Goal: Task Accomplishment & Management: Manage account settings

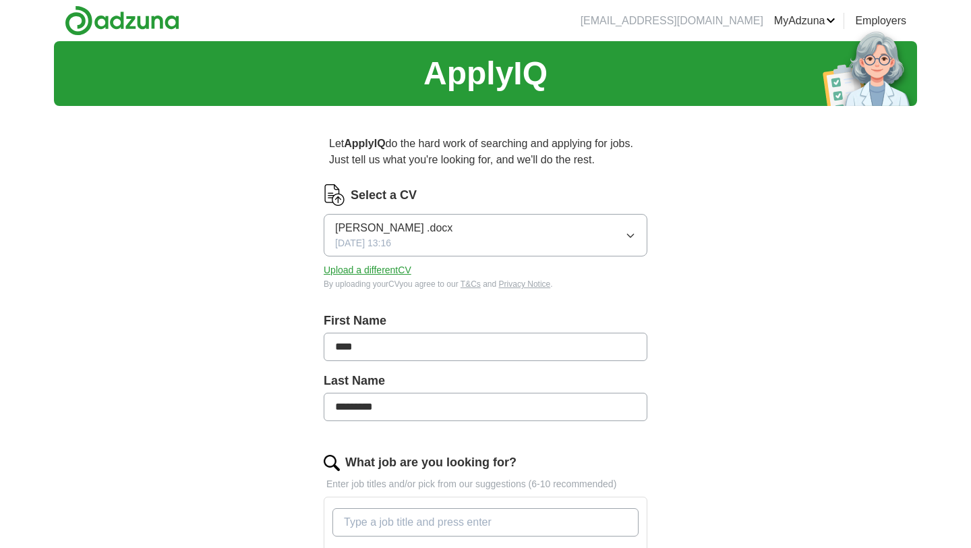
click at [379, 275] on button "Upload a different CV" at bounding box center [368, 270] width 88 height 14
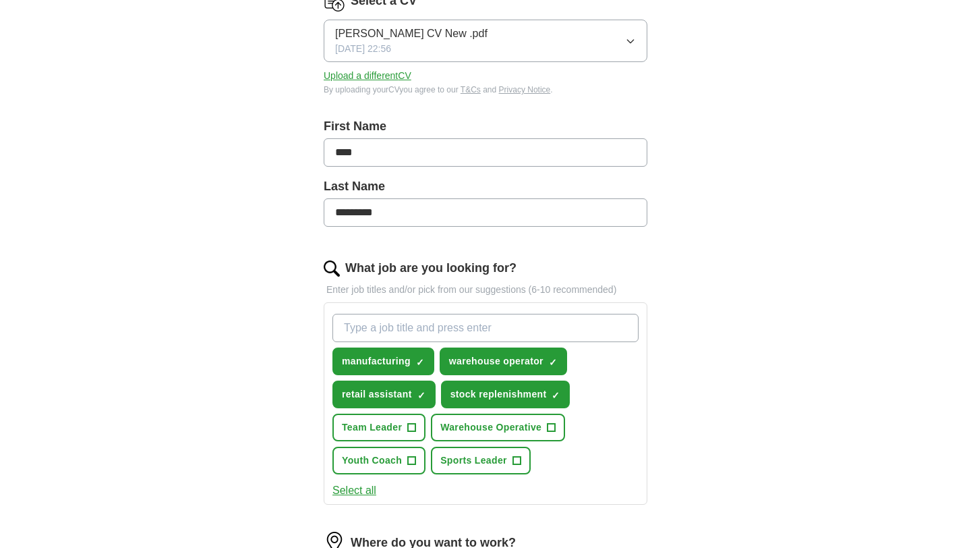
scroll to position [203, 0]
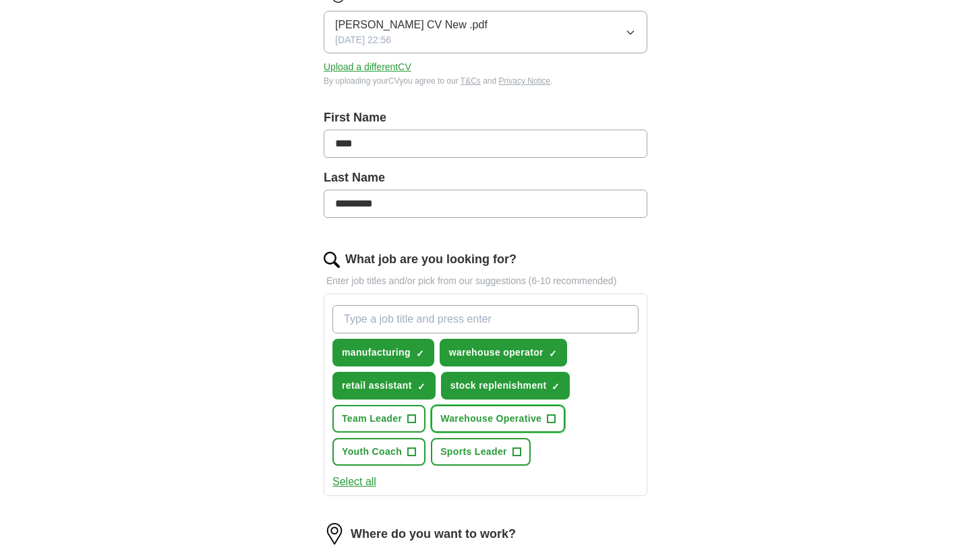
click at [554, 420] on span "+" at bounding box center [552, 418] width 8 height 11
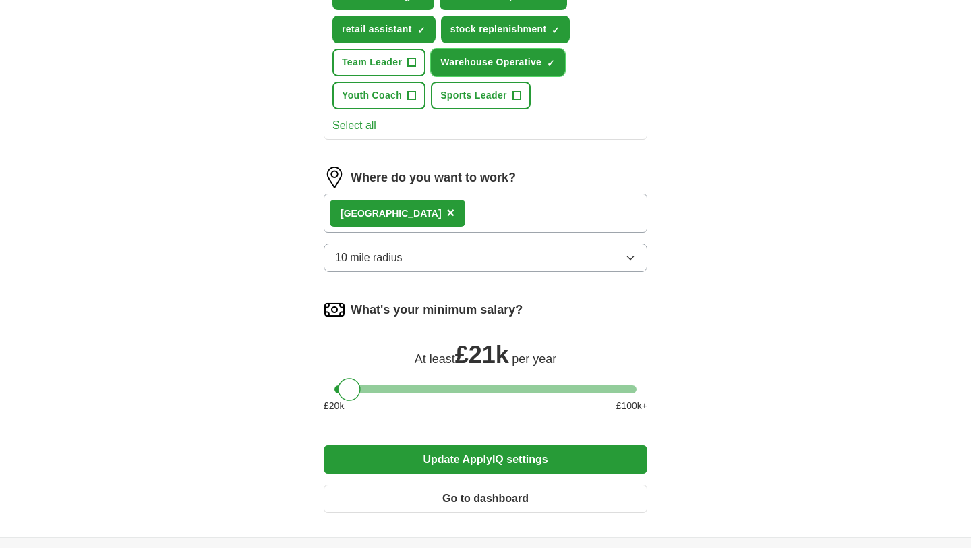
scroll to position [560, 0]
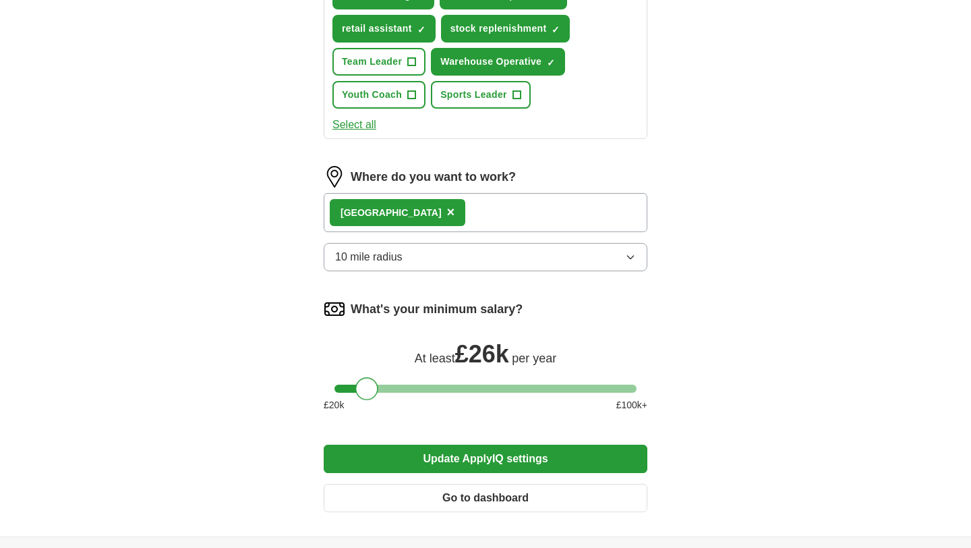
drag, startPoint x: 353, startPoint y: 388, endPoint x: 374, endPoint y: 386, distance: 21.0
click at [373, 386] on div at bounding box center [366, 388] width 23 height 23
click at [371, 386] on div at bounding box center [366, 388] width 23 height 23
click at [368, 385] on div at bounding box center [363, 388] width 23 height 23
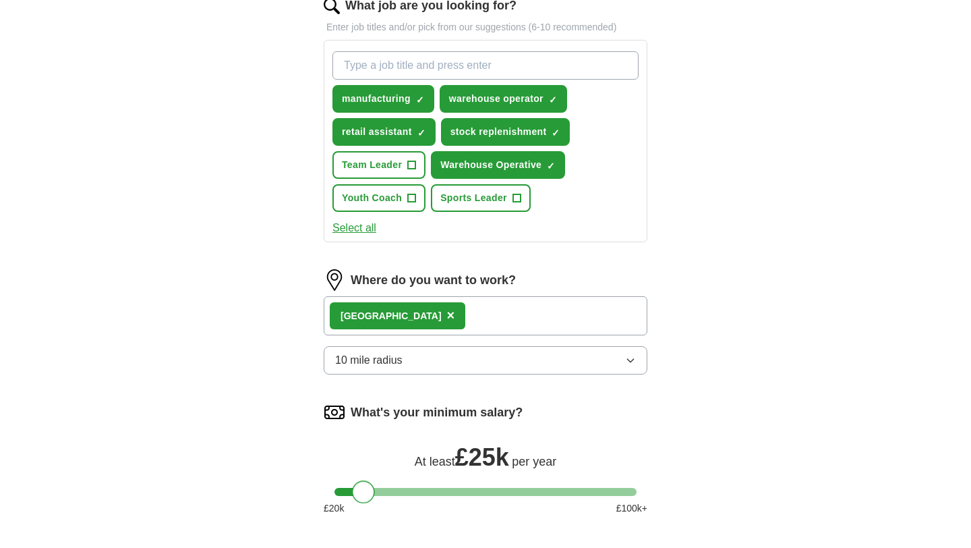
scroll to position [366, 0]
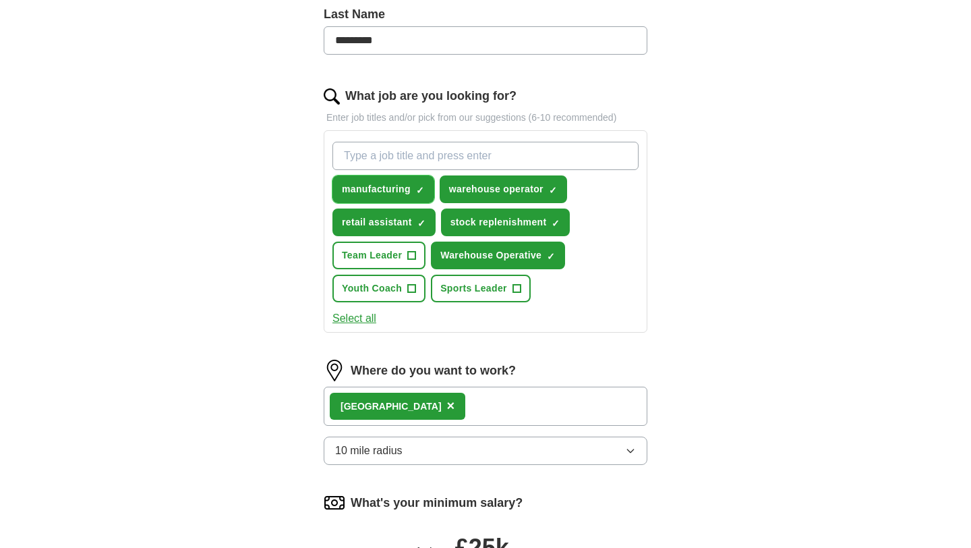
click at [0, 0] on span "×" at bounding box center [0, 0] width 0 height 0
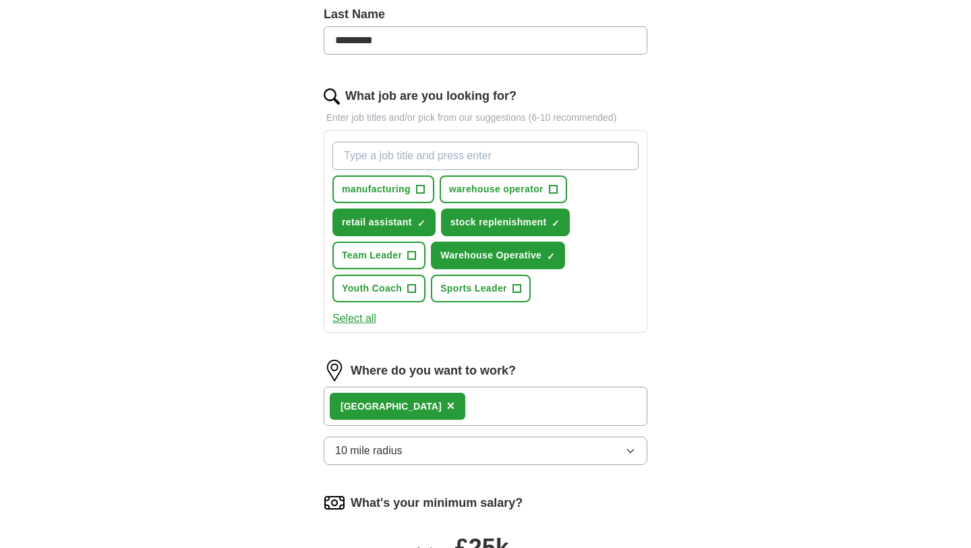
click at [437, 160] on input "What job are you looking for?" at bounding box center [486, 156] width 306 height 28
type input "mail sorter"
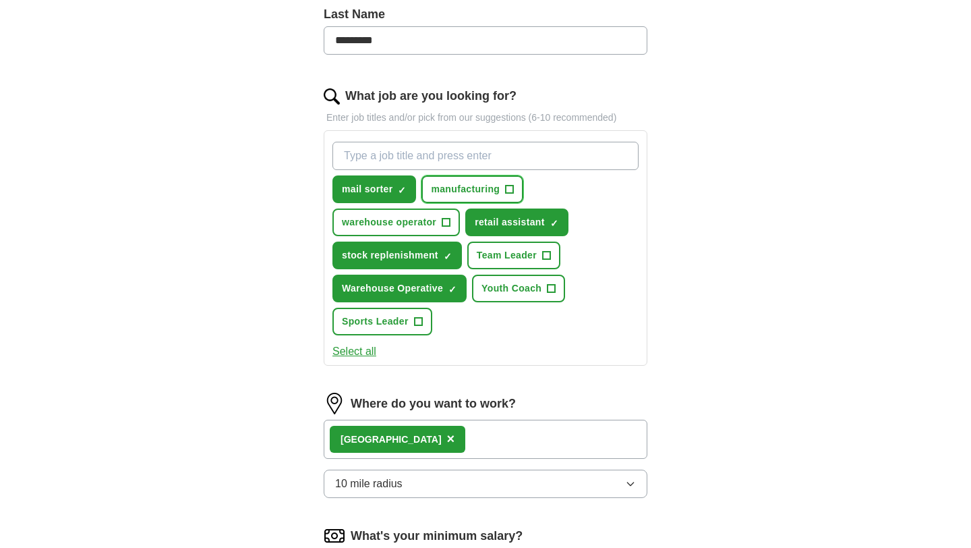
click at [517, 188] on button "manufacturing +" at bounding box center [473, 189] width 102 height 28
click at [0, 0] on span "×" at bounding box center [0, 0] width 0 height 0
click at [534, 166] on input "What job are you looking for?" at bounding box center [486, 156] width 306 height 28
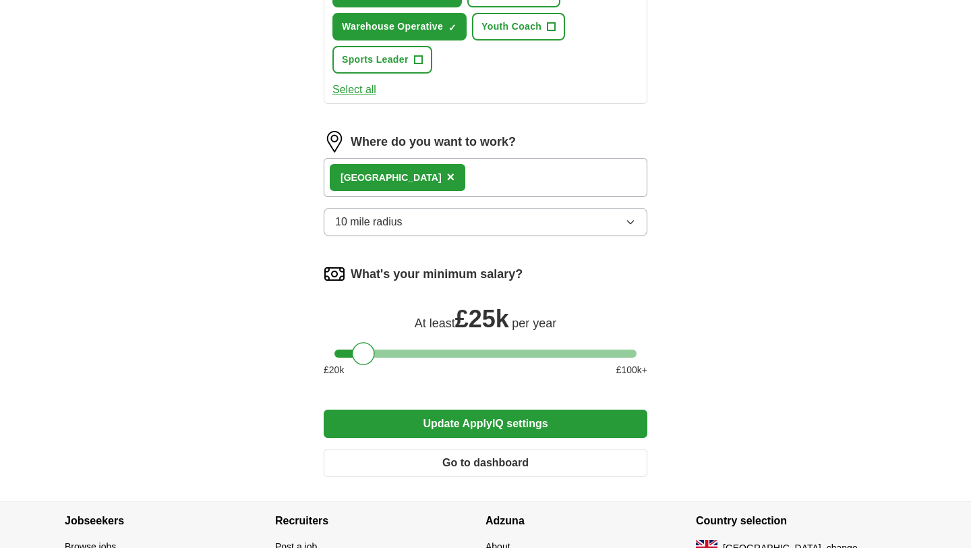
scroll to position [646, 0]
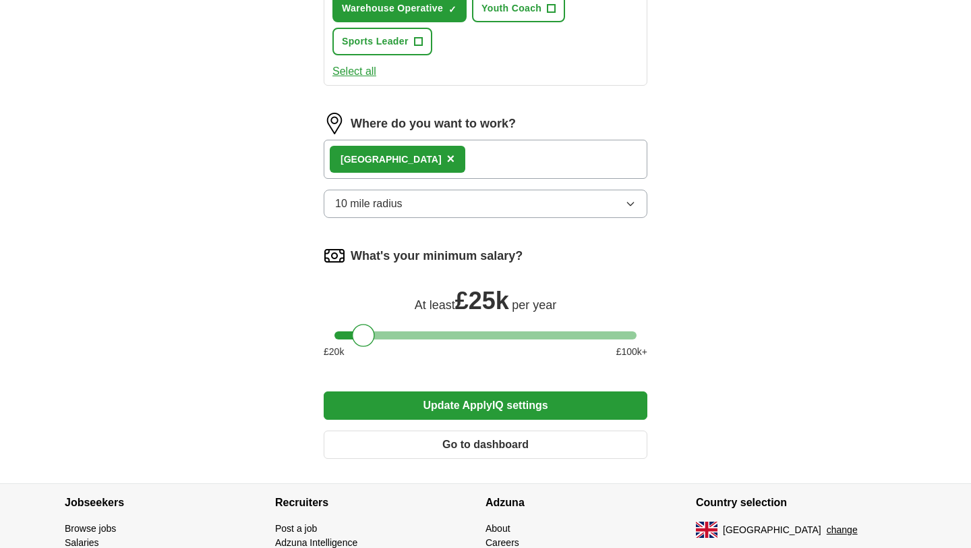
click at [508, 410] on button "Update ApplyIQ settings" at bounding box center [486, 405] width 324 height 28
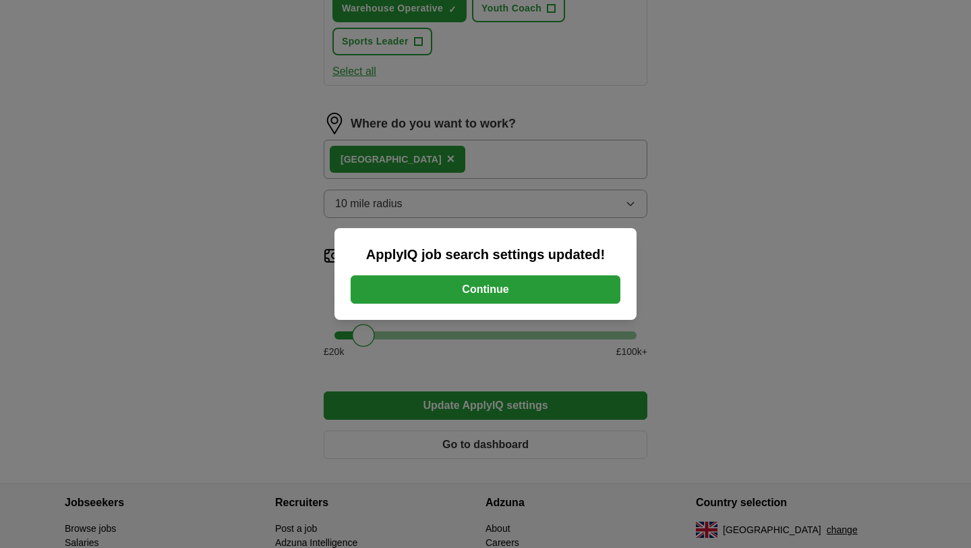
click at [557, 291] on button "Continue" at bounding box center [486, 289] width 270 height 28
